Goal: Information Seeking & Learning: Check status

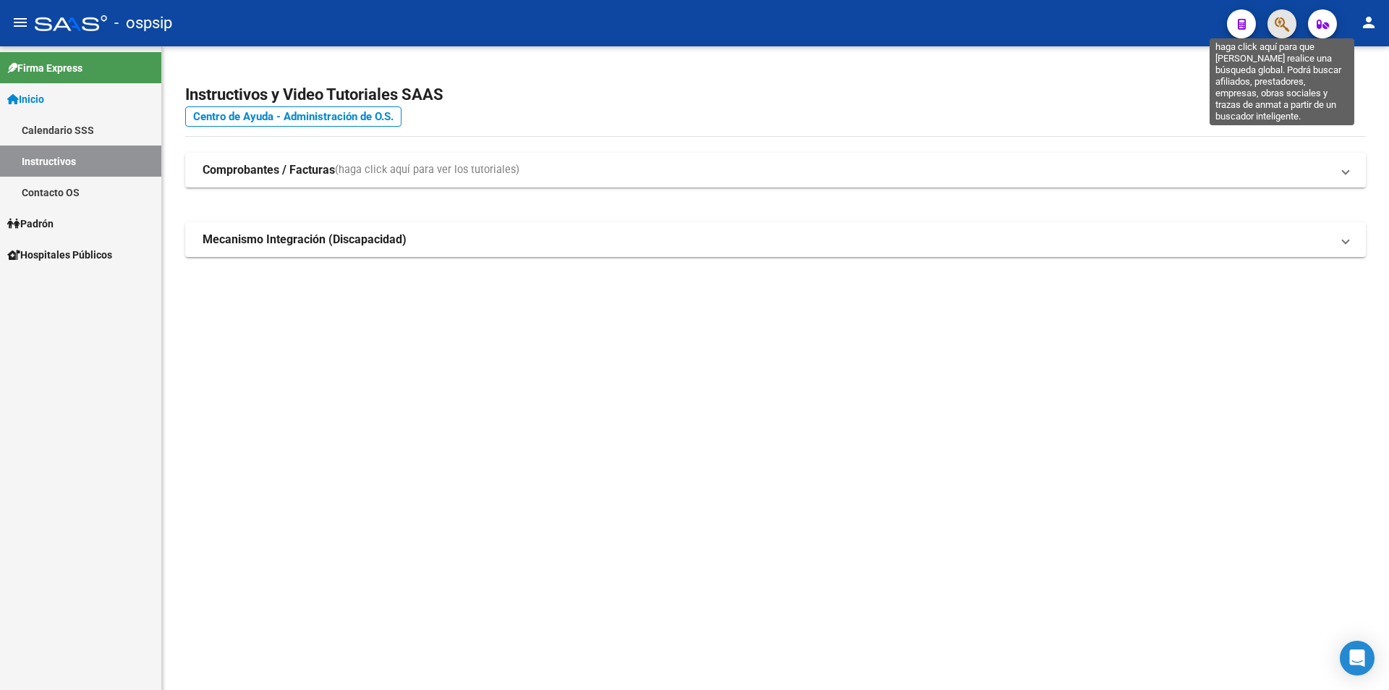
click at [1277, 30] on icon "button" at bounding box center [1282, 24] width 14 height 17
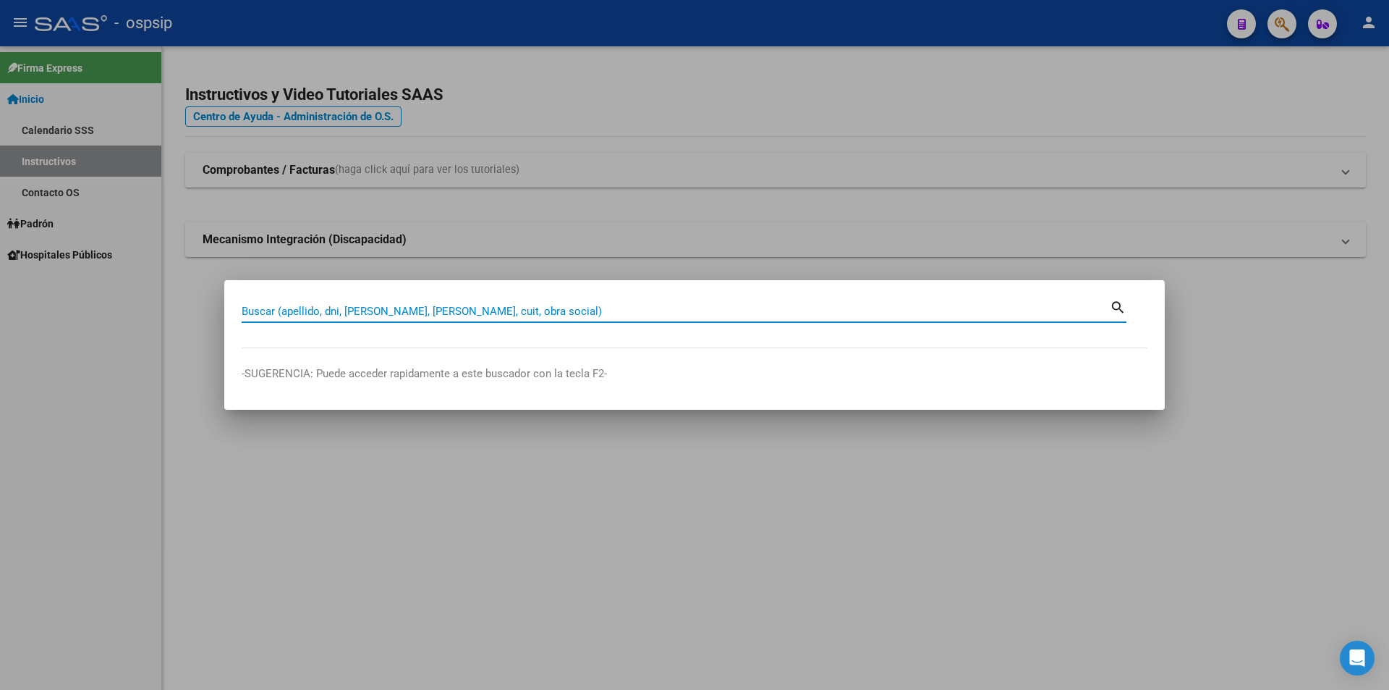
click at [530, 313] on input "Buscar (apellido, dni, [PERSON_NAME], [PERSON_NAME], cuit, obra social)" at bounding box center [676, 311] width 868 height 13
type input "20710907"
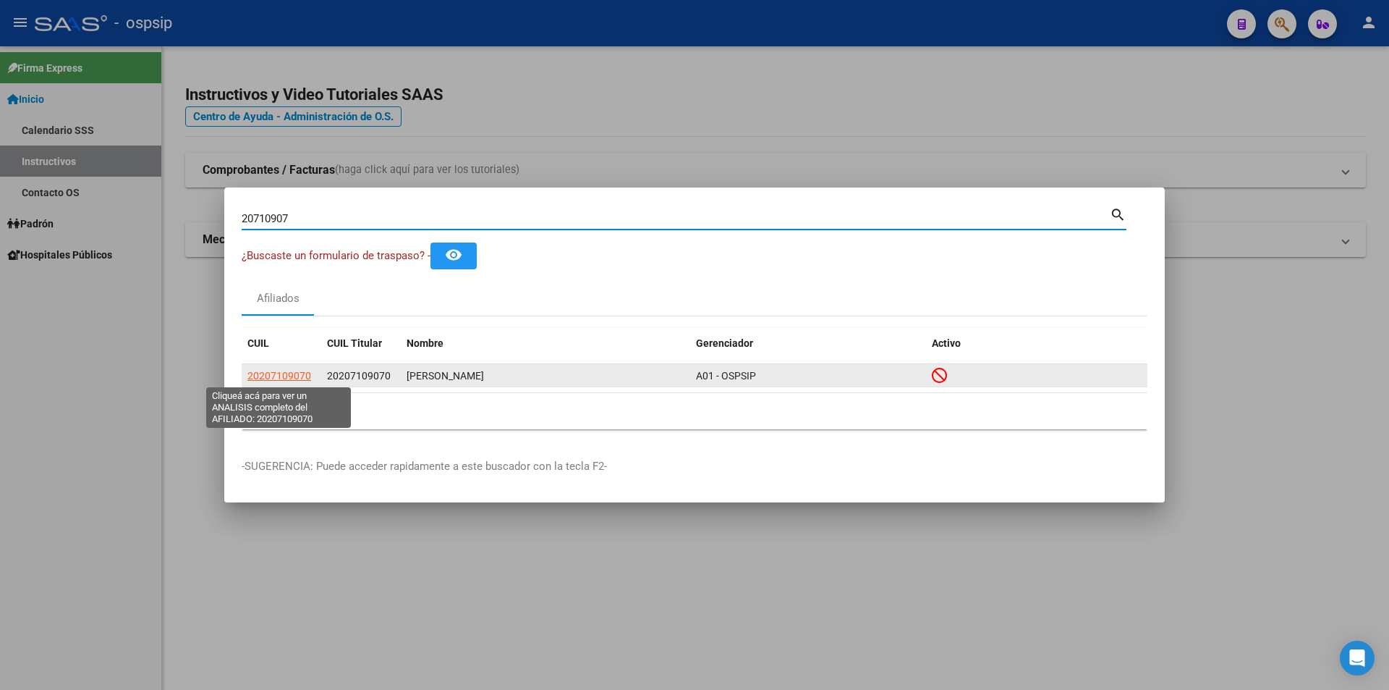
click at [279, 377] on span "20207109070" at bounding box center [279, 376] width 64 height 12
type textarea "20207109070"
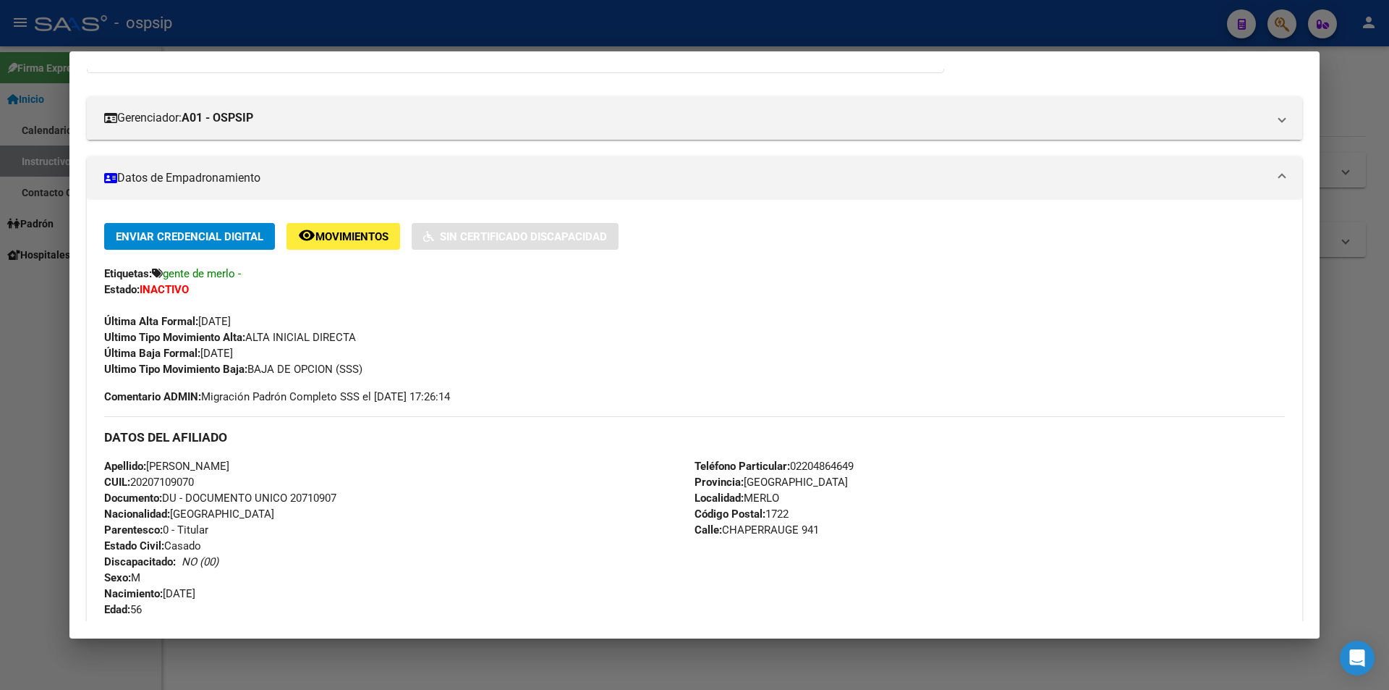
scroll to position [145, 0]
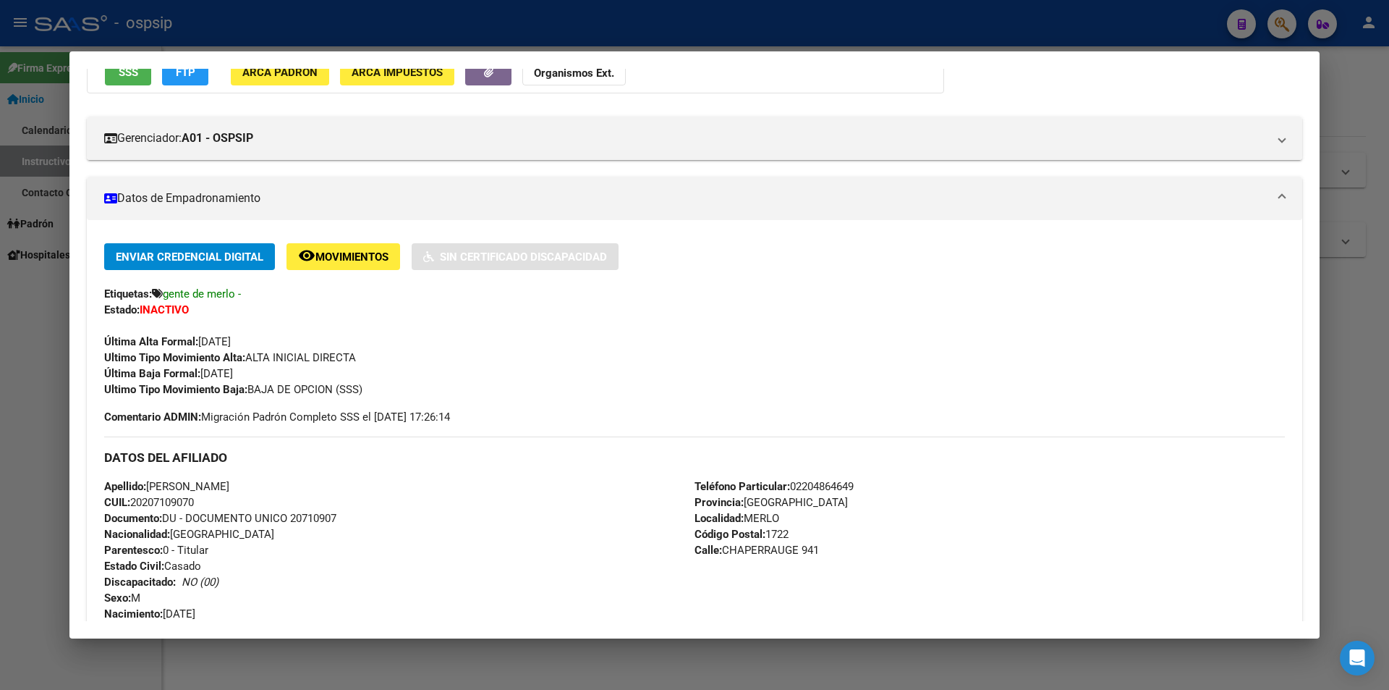
click at [127, 78] on span "SSS" at bounding box center [129, 72] width 20 height 13
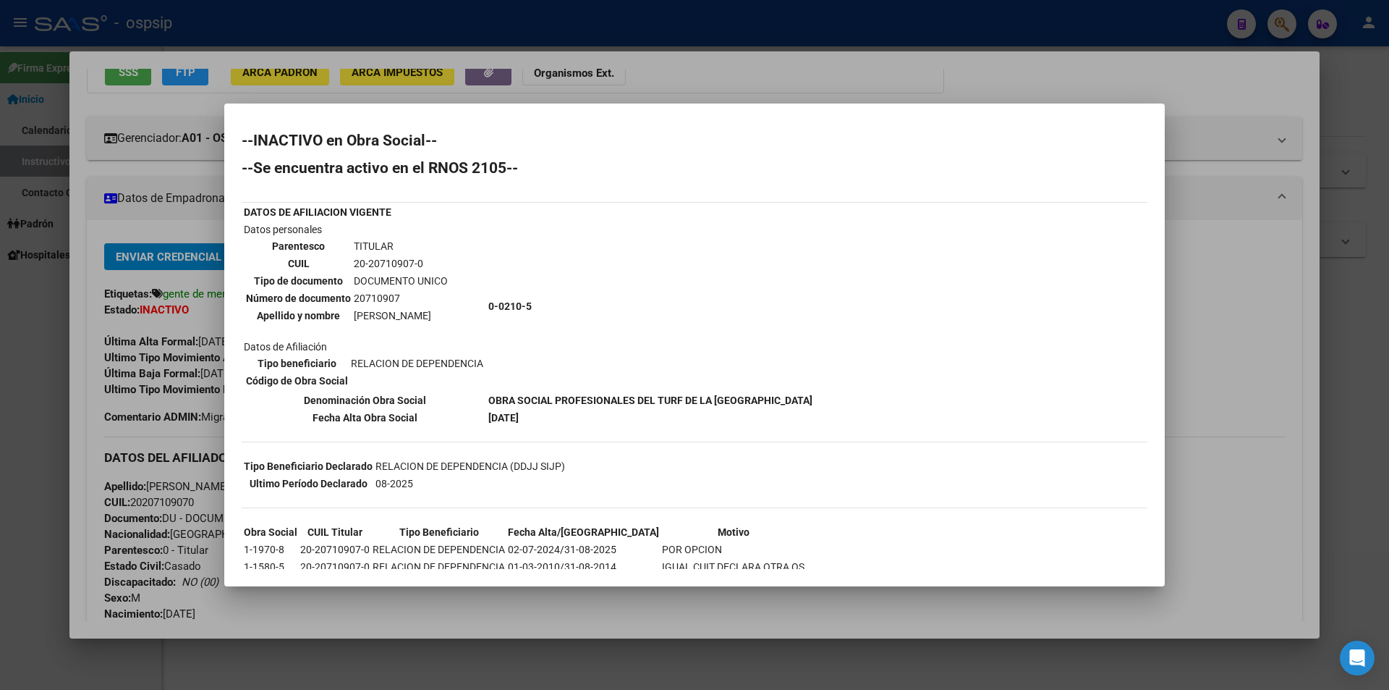
scroll to position [54, 0]
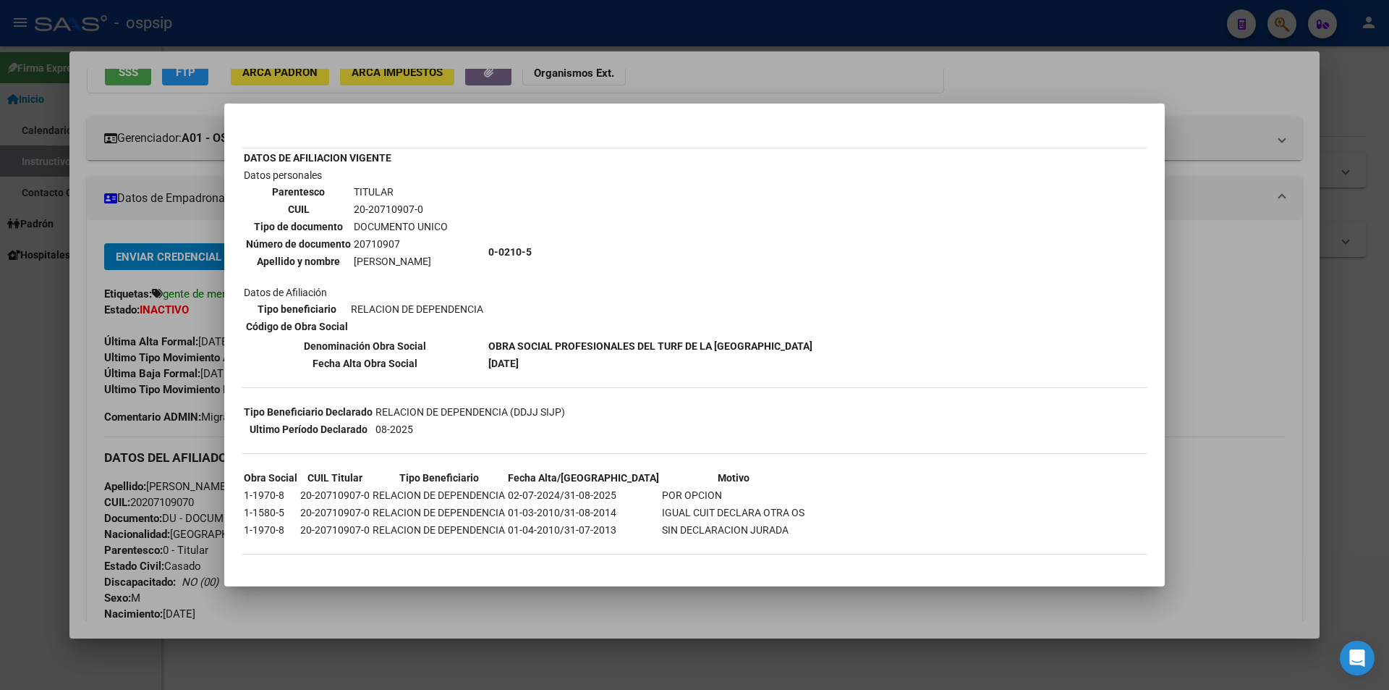
drag, startPoint x: 488, startPoint y: 344, endPoint x: 830, endPoint y: 337, distance: 342.4
click at [830, 337] on div "--INACTIVO en Obra Social-- --Se encuentra activo en el RNOS 2105-- DATOS DE AF…" at bounding box center [695, 324] width 906 height 490
click at [693, 383] on div "--INACTIVO en Obra Social-- --Se encuentra activo en el RNOS 2105-- DATOS DE AF…" at bounding box center [695, 324] width 906 height 490
drag, startPoint x: 487, startPoint y: 344, endPoint x: 823, endPoint y: 339, distance: 335.8
click at [813, 339] on td "OBRA SOCIAL PROFESIONALES DEL TURF DE LA [GEOGRAPHIC_DATA]" at bounding box center [651, 346] width 326 height 16
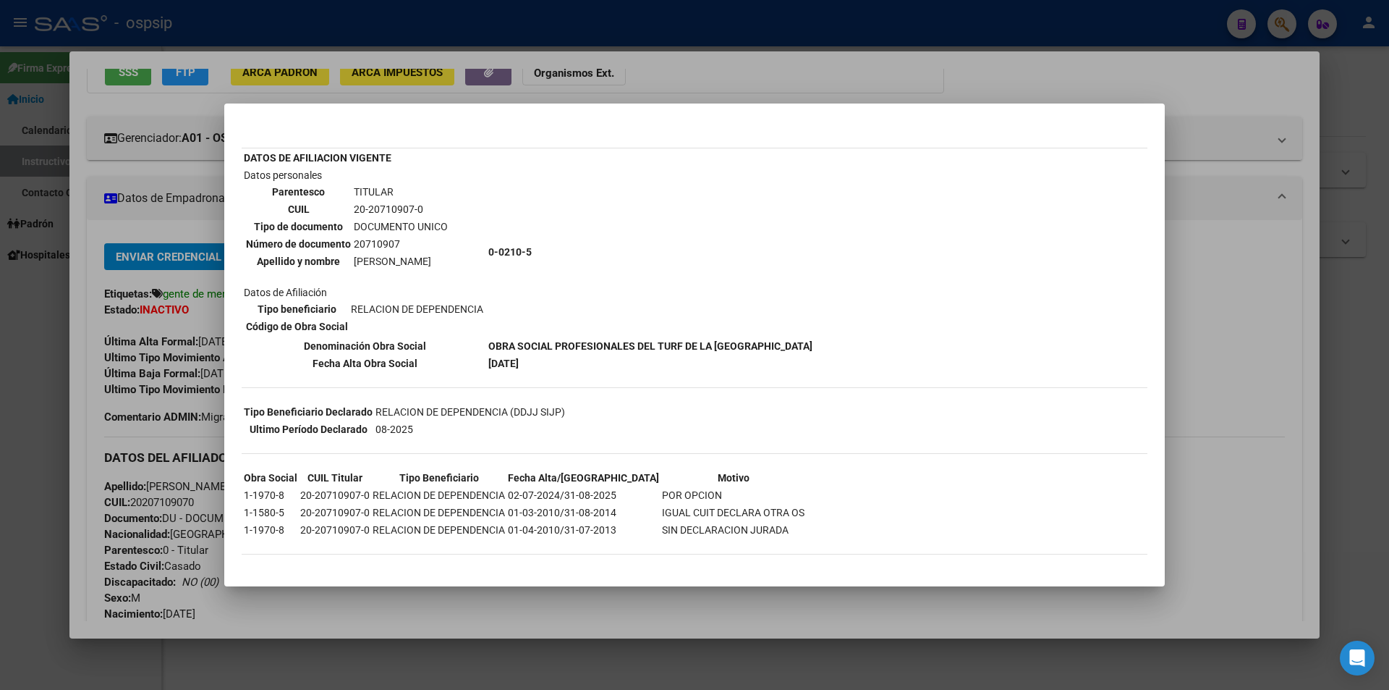
copy b "OBRA SOCIAL PROFESIONALES DEL TURF DE LA [GEOGRAPHIC_DATA]"
click at [956, 44] on div at bounding box center [694, 345] width 1389 height 690
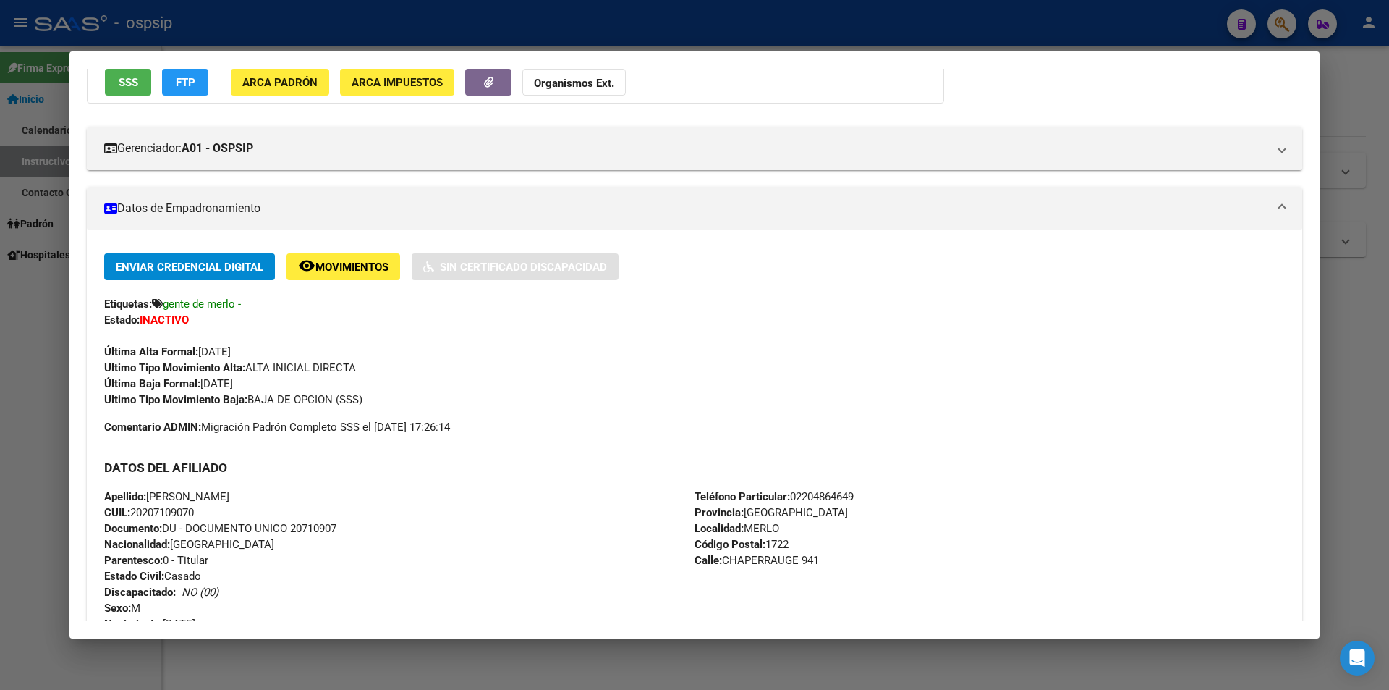
click at [957, 46] on div at bounding box center [694, 345] width 1389 height 690
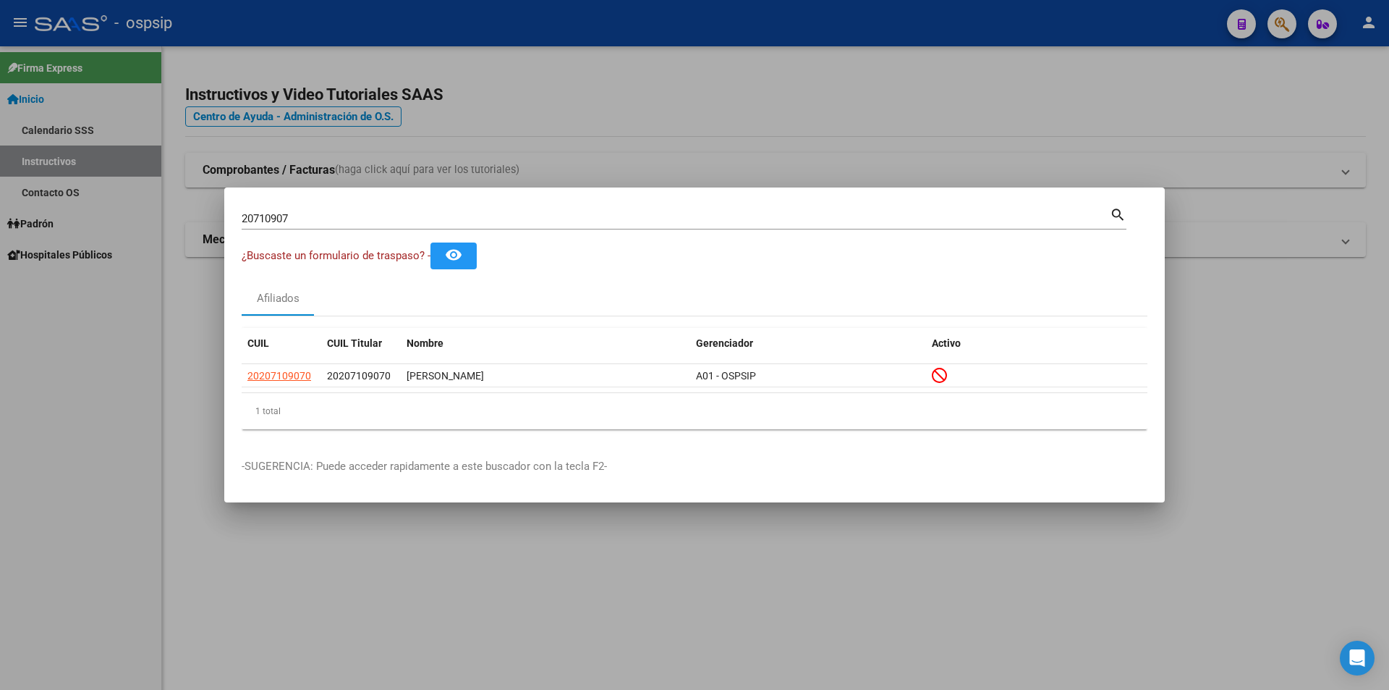
click at [963, 43] on div at bounding box center [694, 345] width 1389 height 690
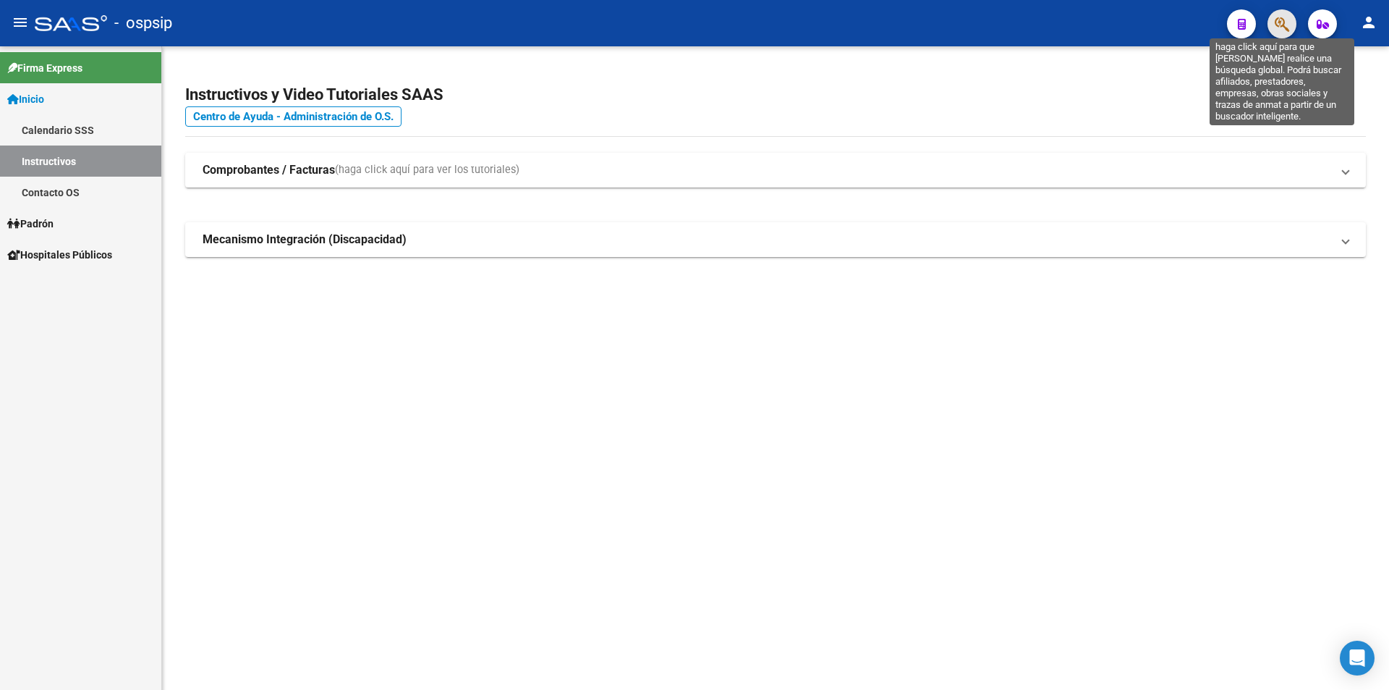
click at [1282, 27] on icon "button" at bounding box center [1282, 24] width 14 height 17
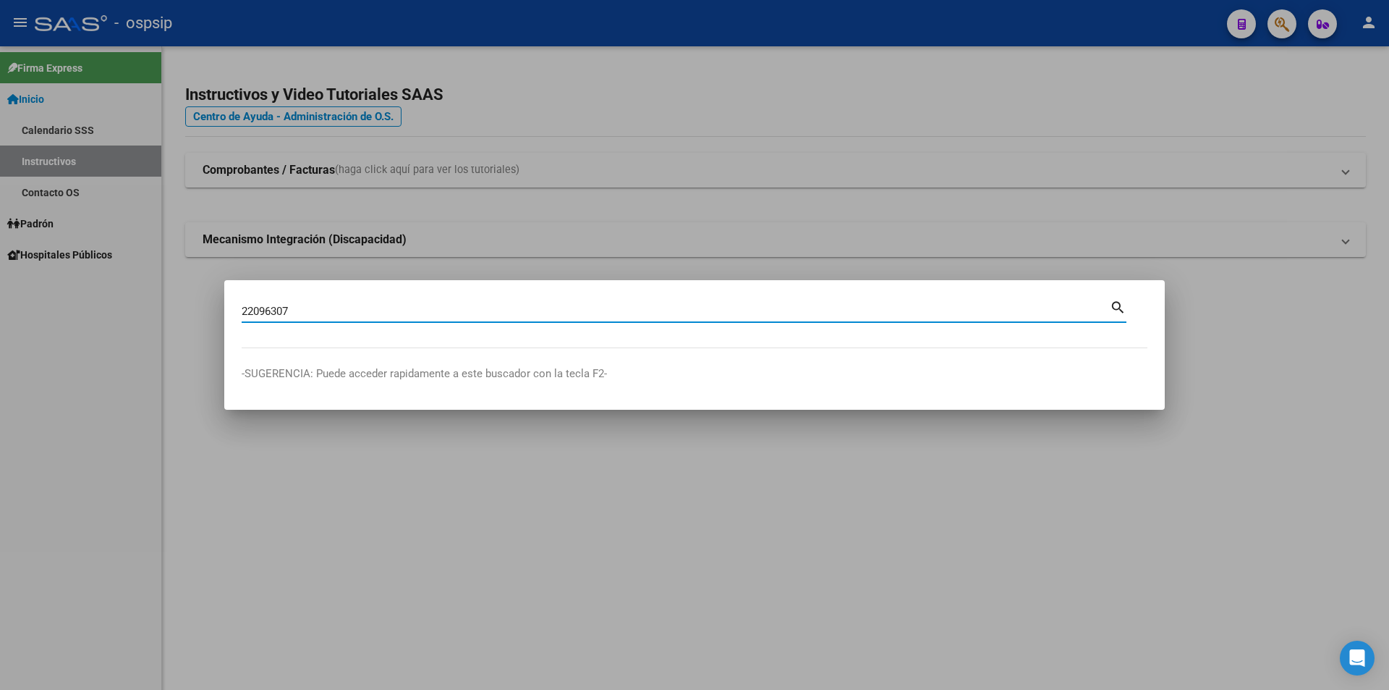
type input "22096307"
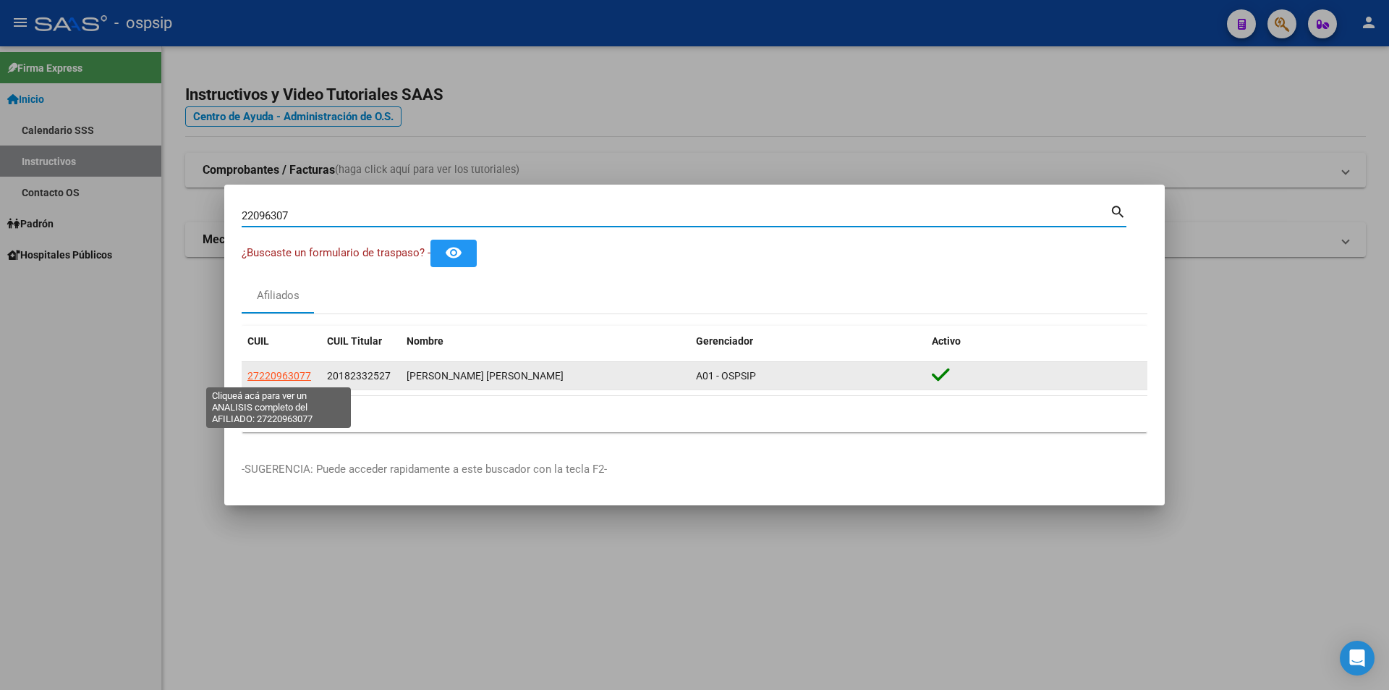
click at [288, 374] on span "27220963077" at bounding box center [279, 376] width 64 height 12
type textarea "27220963077"
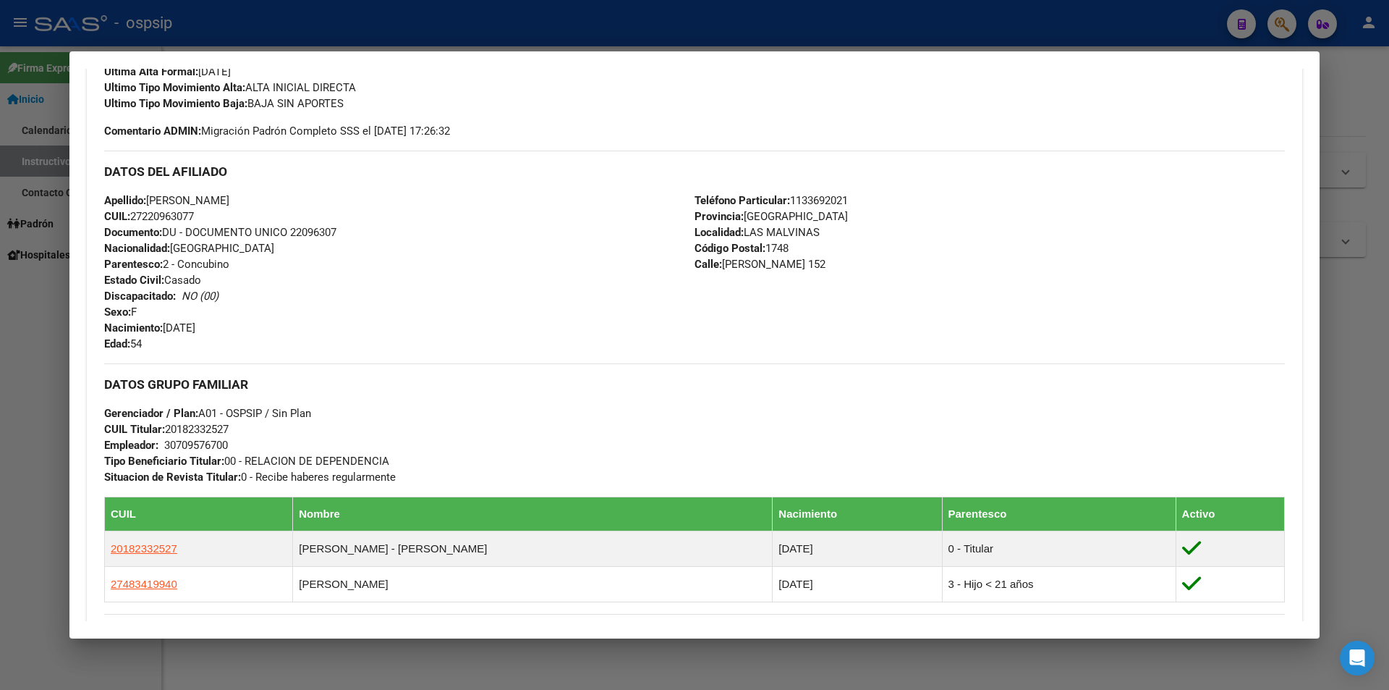
scroll to position [434, 0]
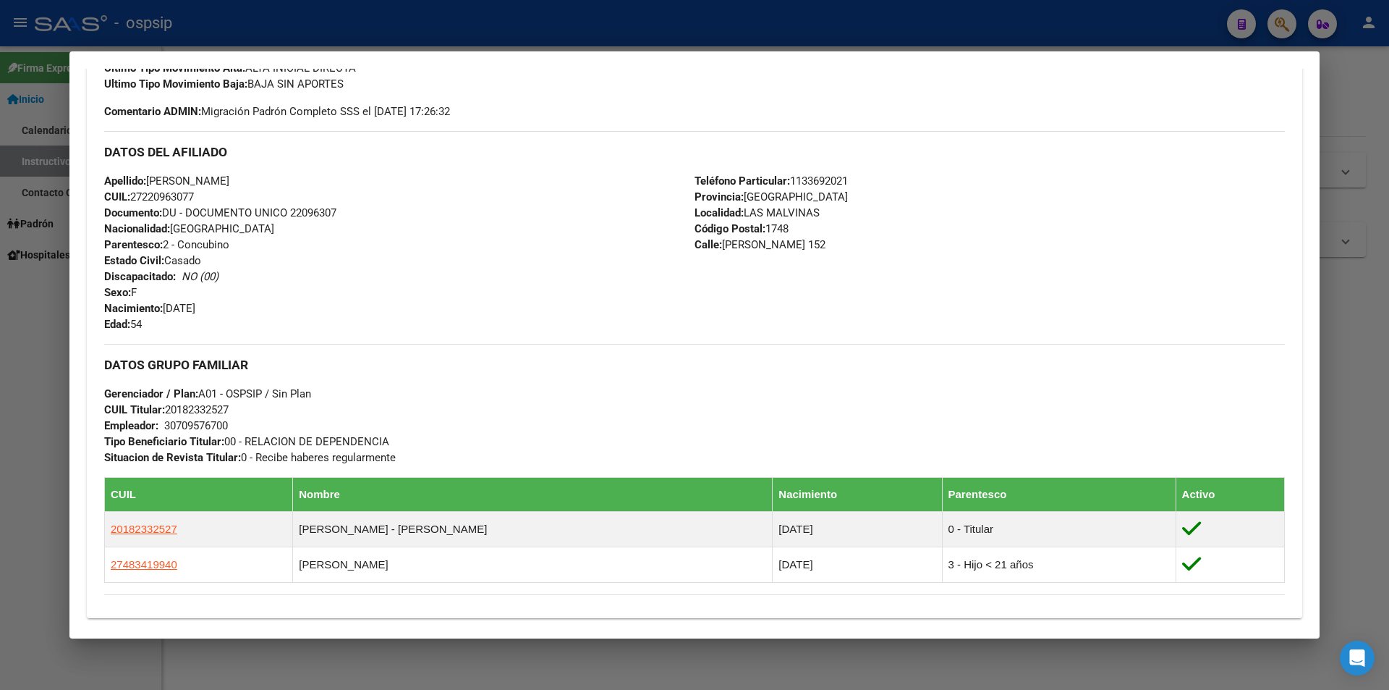
click at [936, 210] on div "Teléfono Particular: [PHONE_NUMBER] Provincia: [GEOGRAPHIC_DATA] Localidad: [GE…" at bounding box center [990, 252] width 591 height 159
click at [579, 30] on div at bounding box center [694, 345] width 1389 height 690
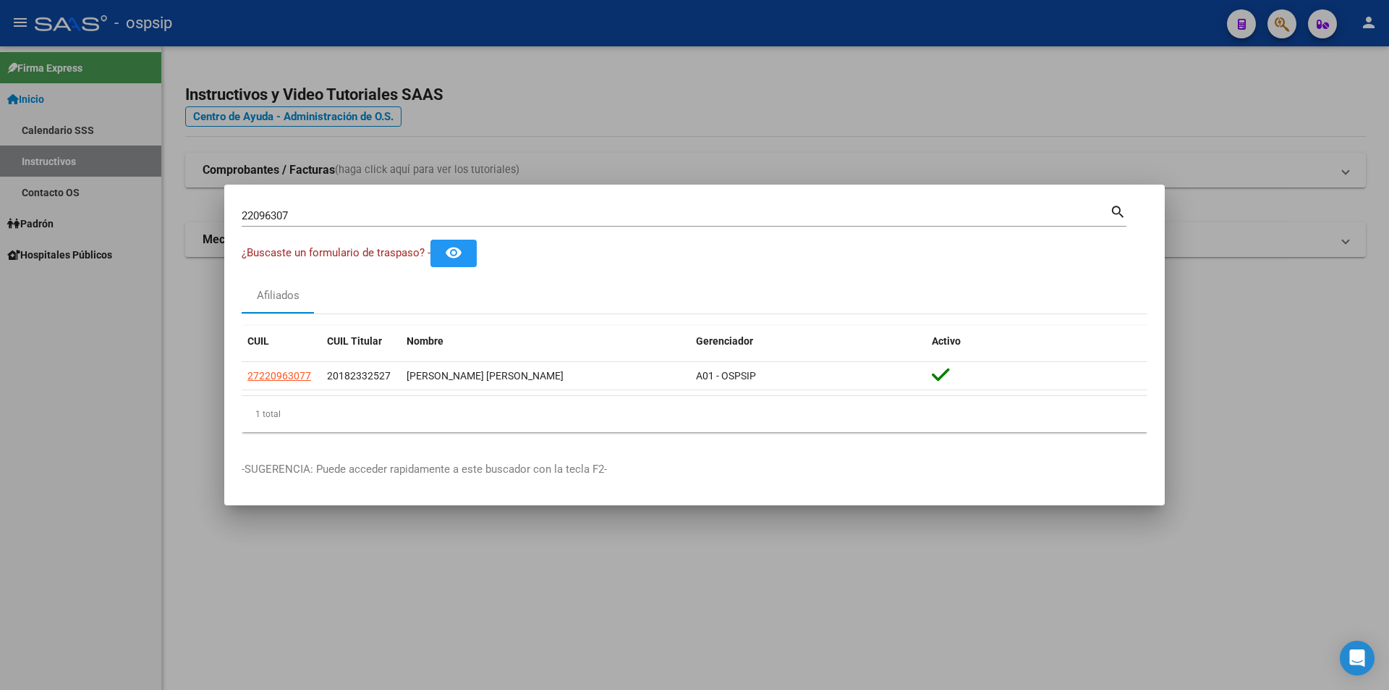
click at [580, 30] on div at bounding box center [694, 345] width 1389 height 690
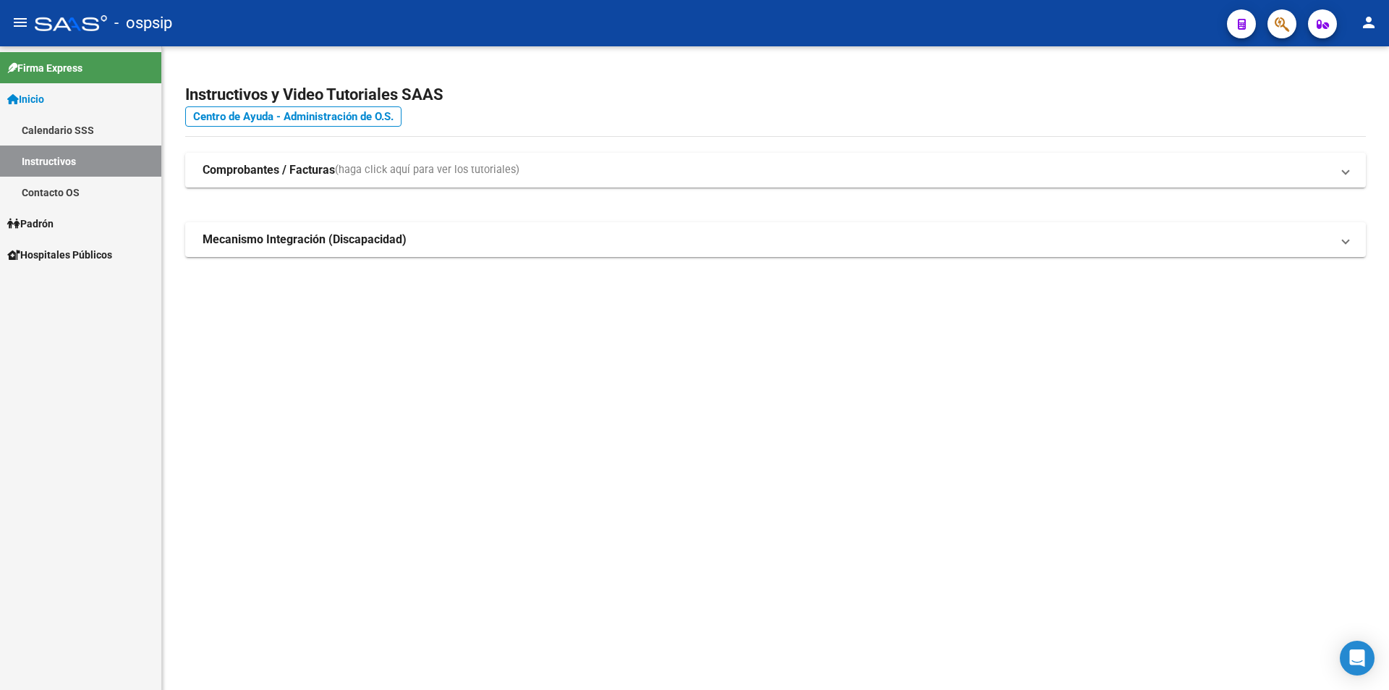
click at [580, 30] on div "- ospsip" at bounding box center [625, 23] width 1181 height 32
click at [1274, 21] on button "button" at bounding box center [1282, 23] width 29 height 29
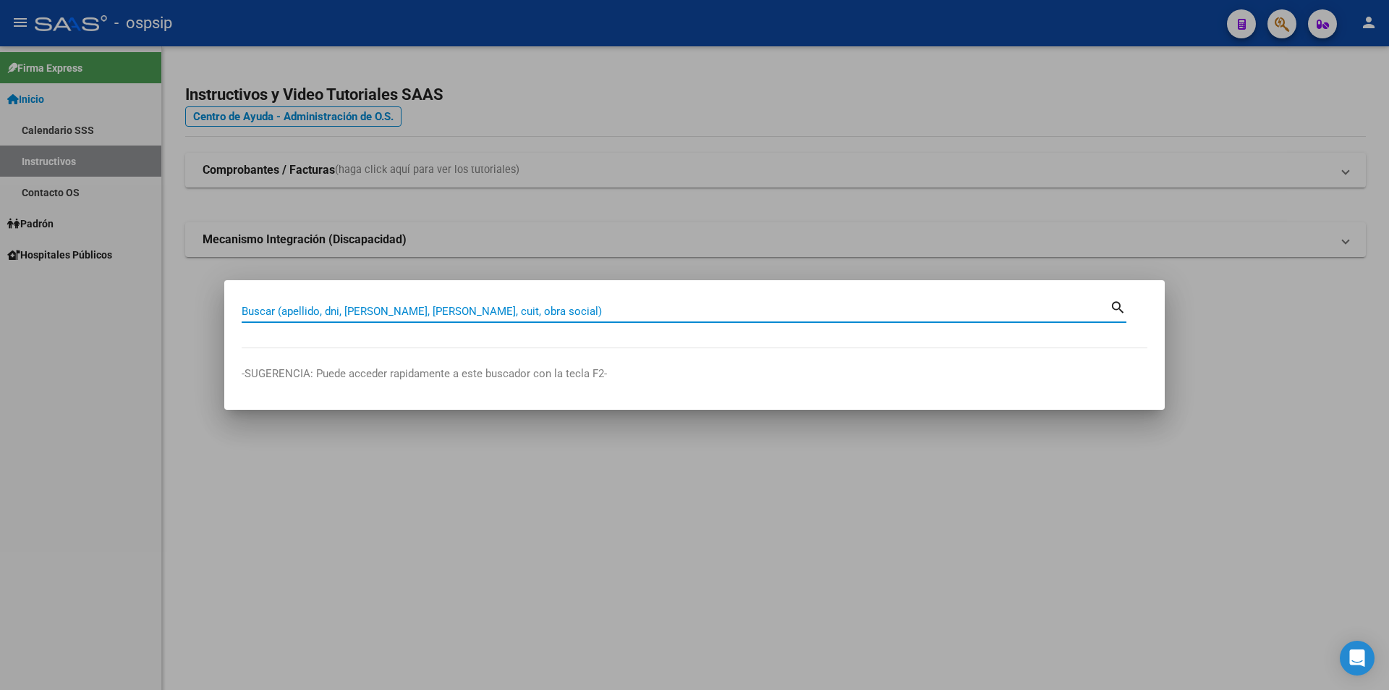
click at [475, 308] on input "Buscar (apellido, dni, [PERSON_NAME], [PERSON_NAME], cuit, obra social)" at bounding box center [676, 311] width 868 height 13
type input "22296894"
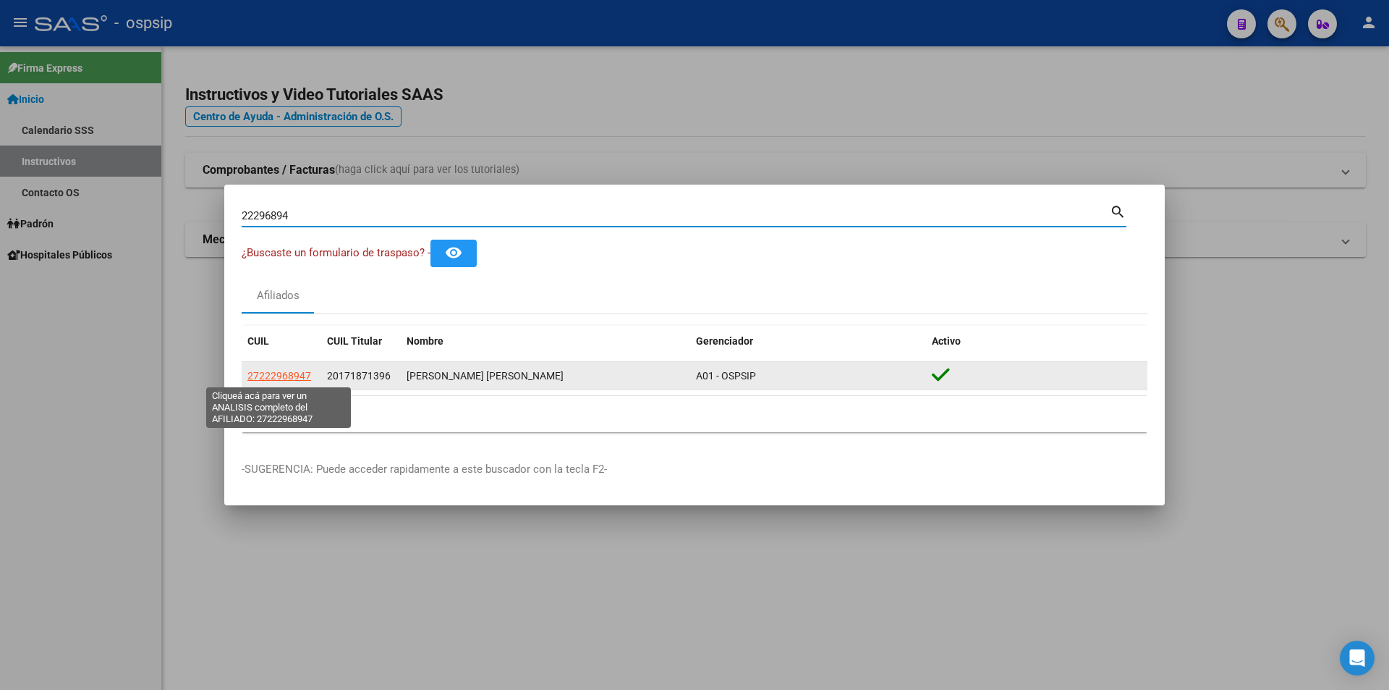
click at [292, 376] on span "27222968947" at bounding box center [279, 376] width 64 height 12
type textarea "27222968947"
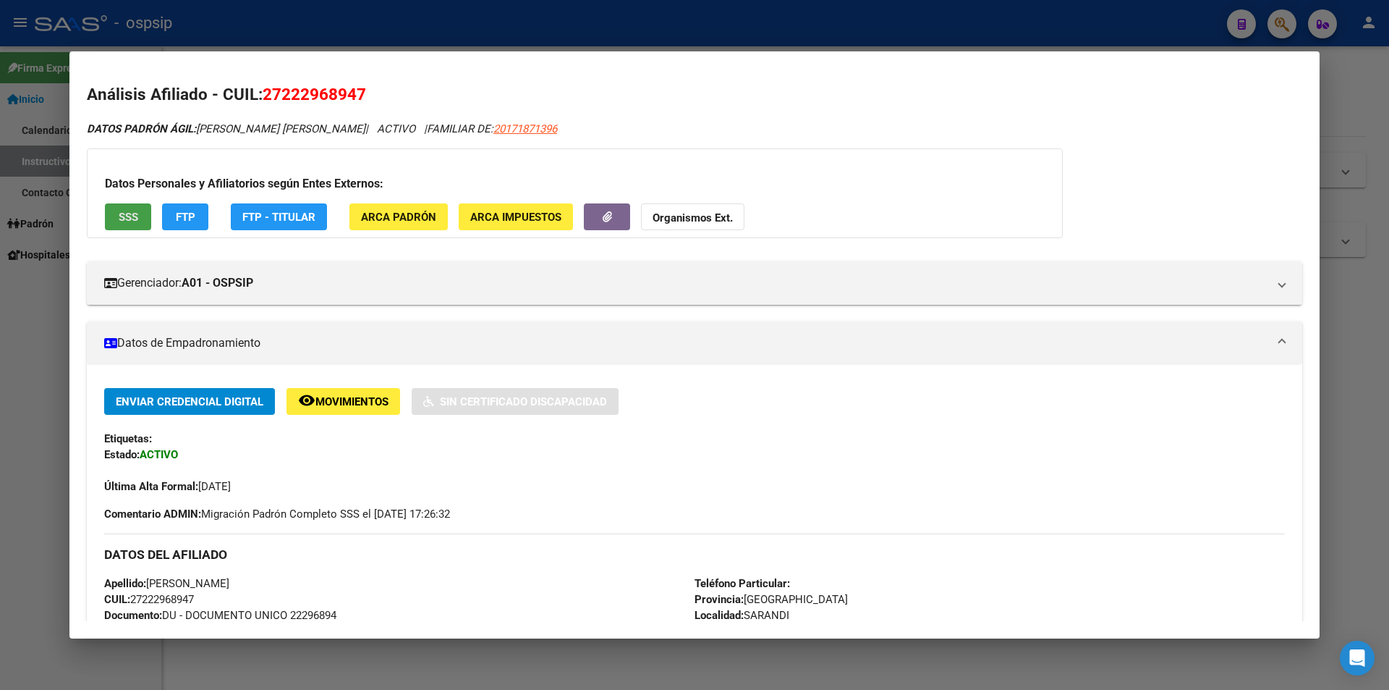
click at [122, 223] on span "SSS" at bounding box center [129, 217] width 20 height 13
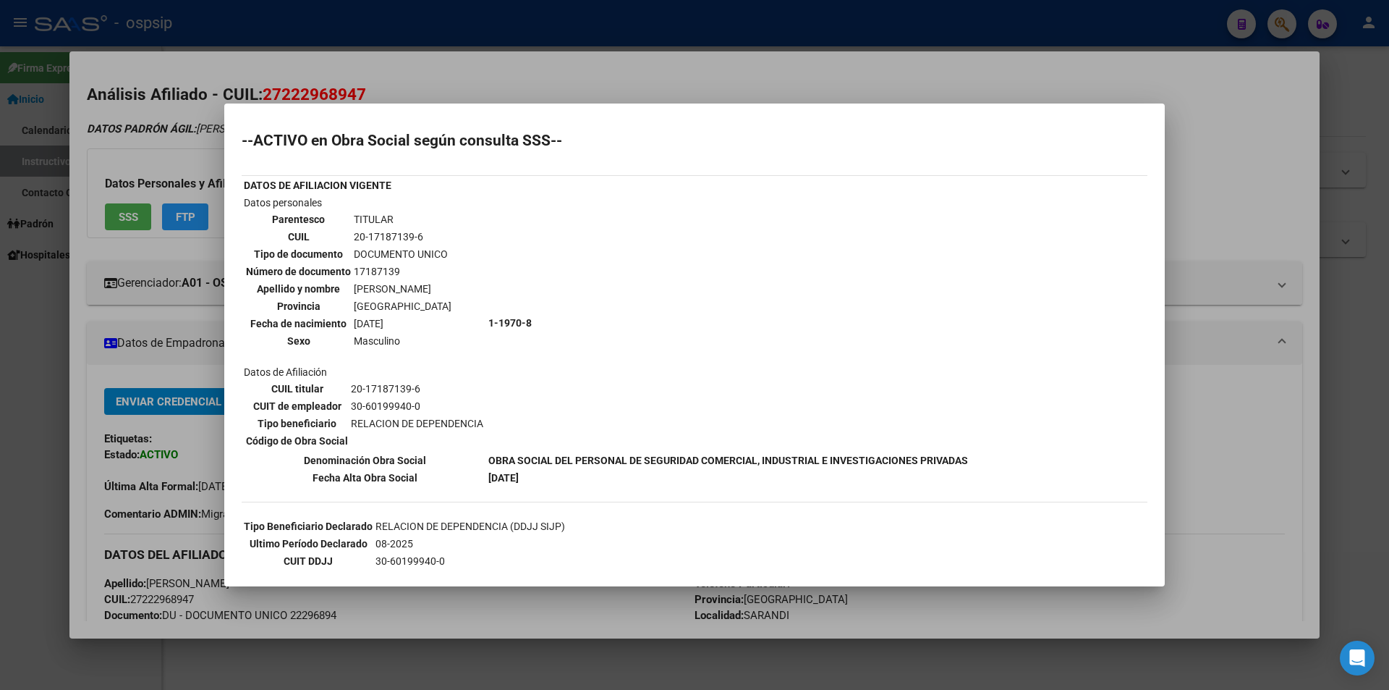
click at [726, 80] on div at bounding box center [694, 345] width 1389 height 690
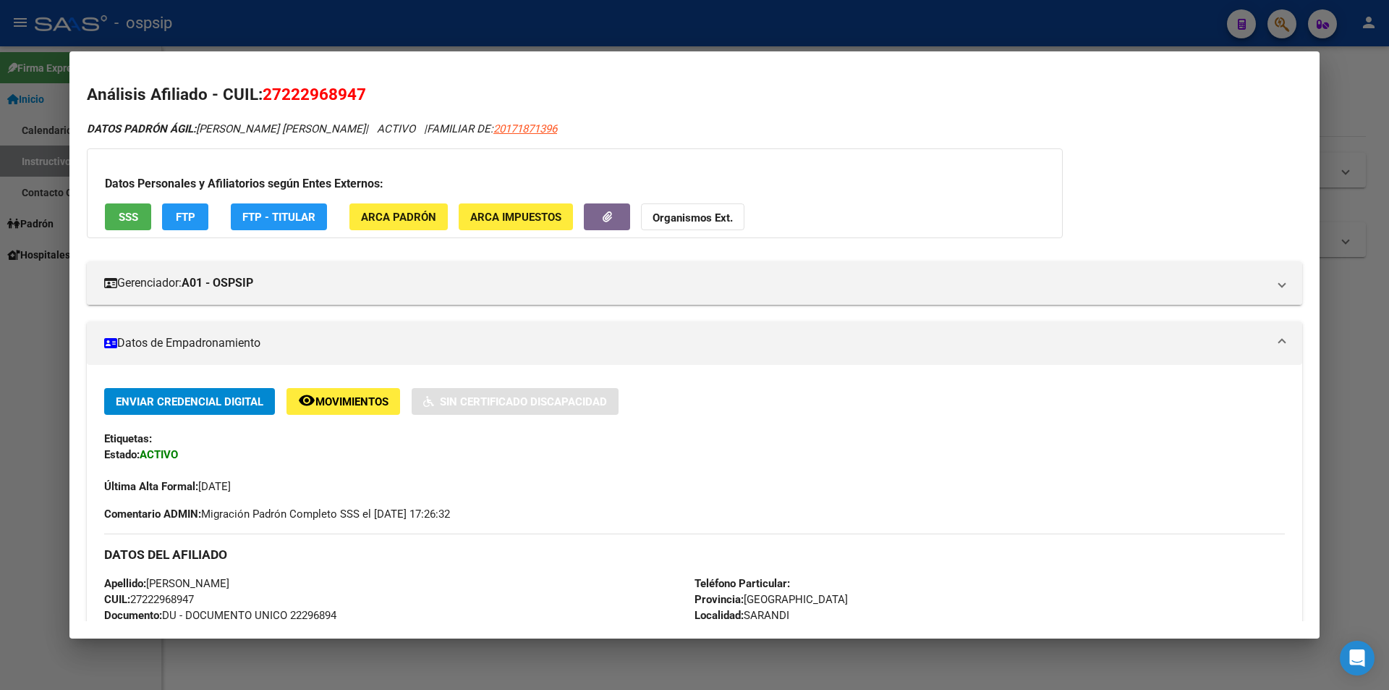
click at [792, 39] on div at bounding box center [694, 345] width 1389 height 690
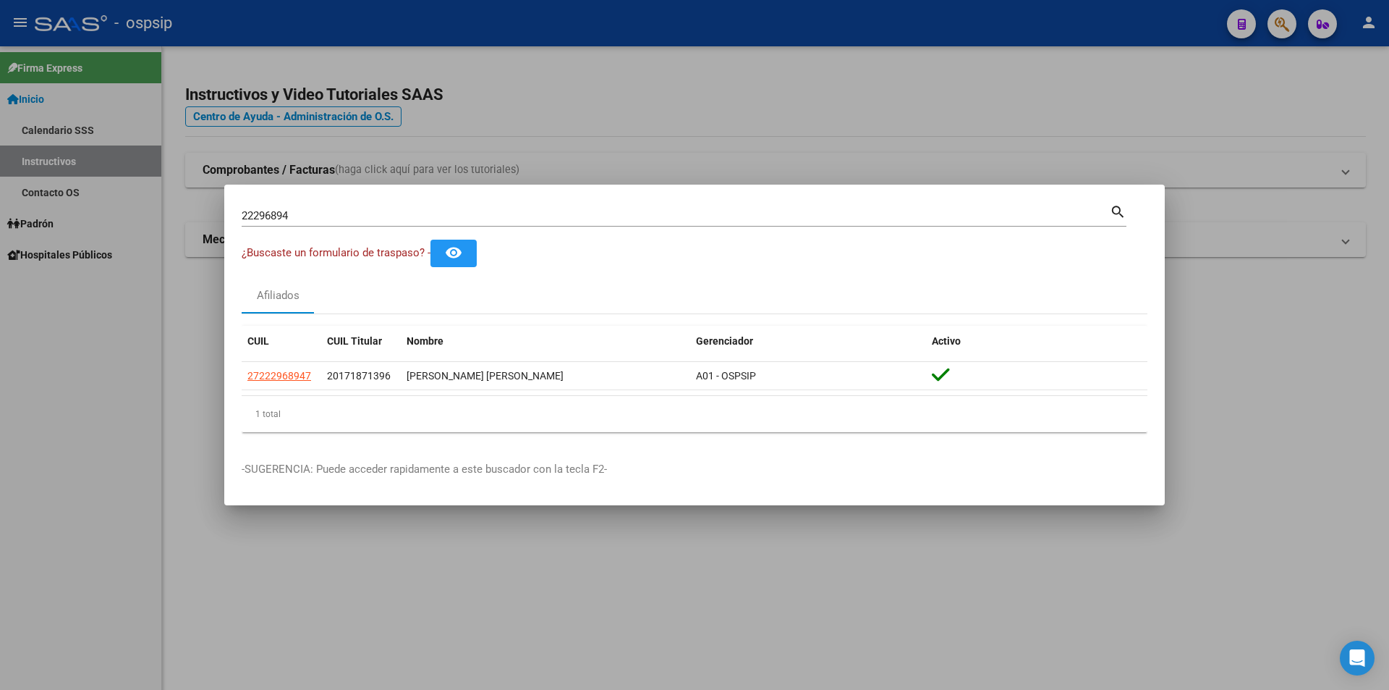
click at [924, 118] on div at bounding box center [694, 345] width 1389 height 690
